Goal: Find contact information: Find contact information

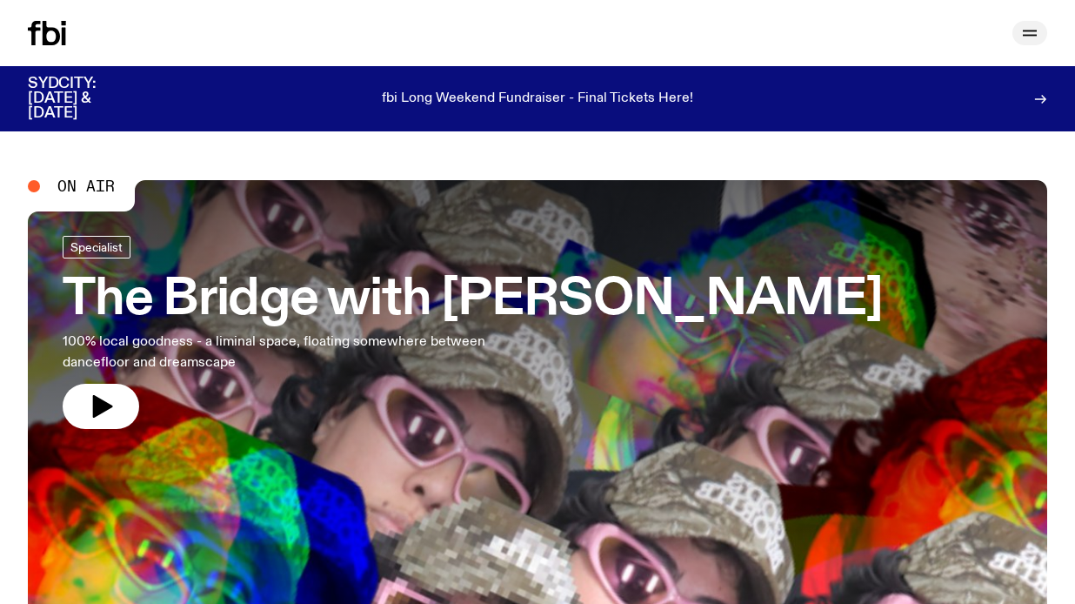
click at [1031, 37] on icon "button" at bounding box center [1030, 33] width 21 height 21
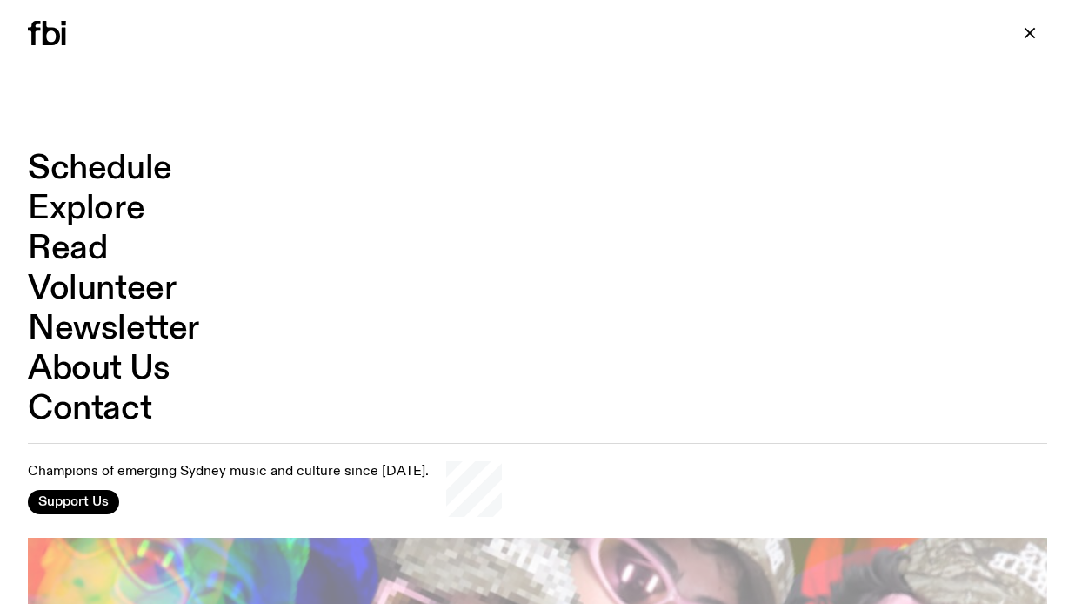
click at [91, 423] on link "Contact" at bounding box center [90, 408] width 124 height 33
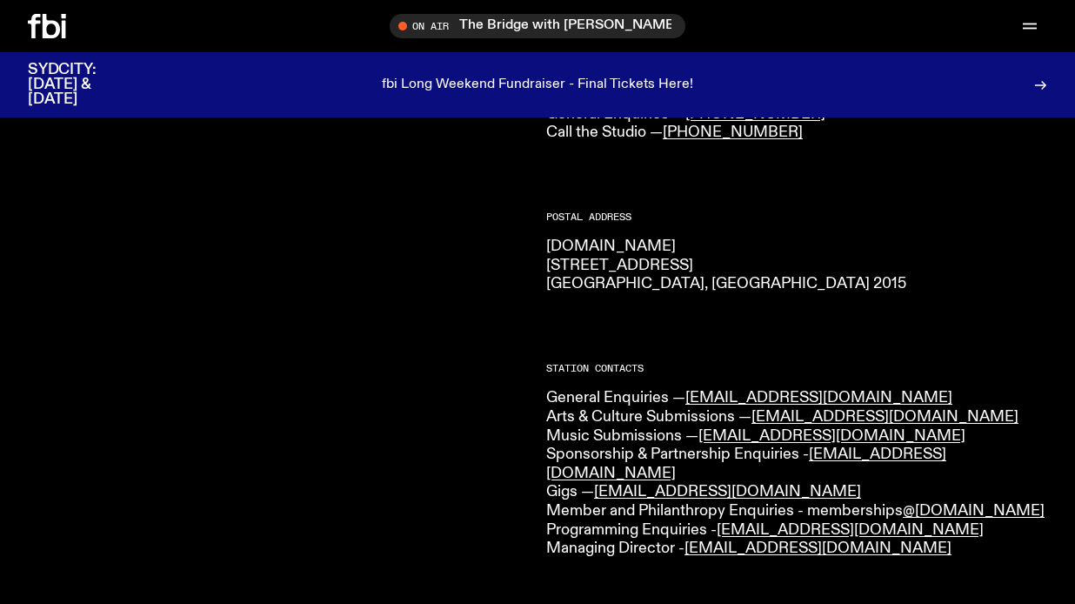
scroll to position [230, 0]
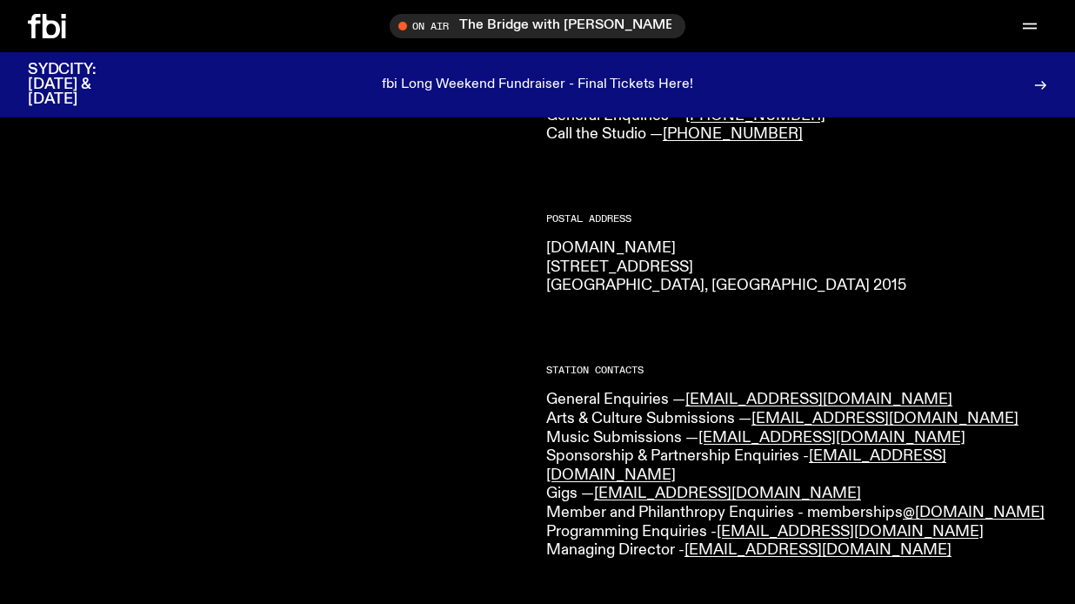
click at [910, 408] on p "General Enquiries — [EMAIL_ADDRESS][DOMAIN_NAME] Arts & Culture Submissions — […" at bounding box center [796, 475] width 501 height 169
drag, startPoint x: 852, startPoint y: 429, endPoint x: 705, endPoint y: 434, distance: 147.1
click at [705, 434] on p "General Enquiries — [EMAIL_ADDRESS][DOMAIN_NAME] Arts & Culture Submissions — […" at bounding box center [796, 475] width 501 height 169
copy p "Music Submissions — [EMAIL_ADDRESS][DOMAIN_NAME]"
